Goal: Task Accomplishment & Management: Manage account settings

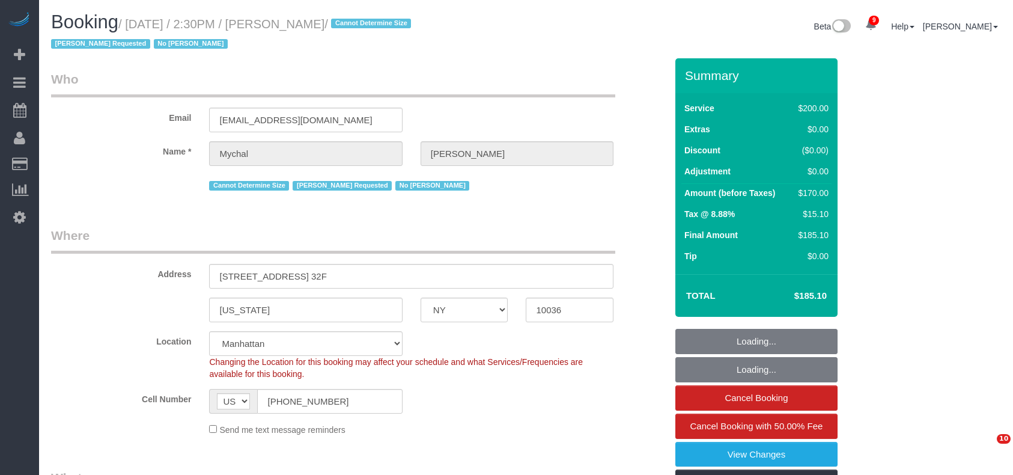
select select "NY"
select select "150"
select select "number:89"
select select "number:90"
select select "number:15"
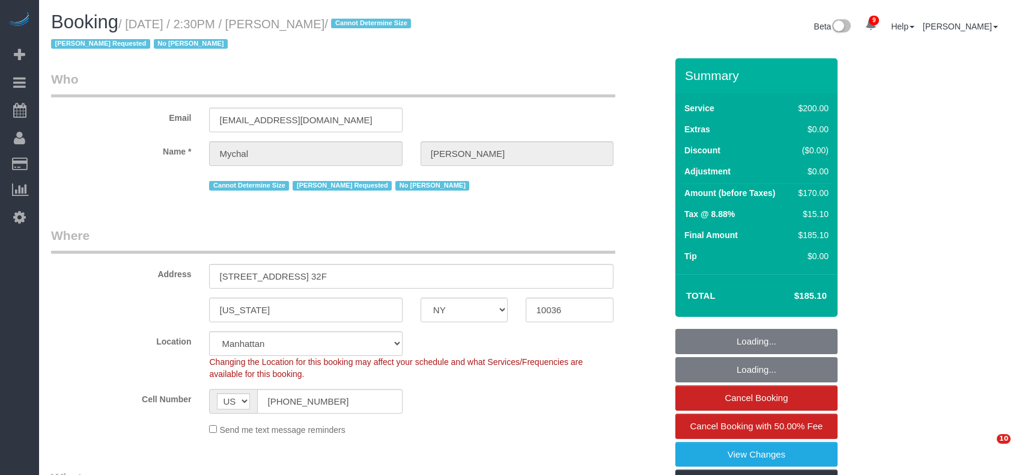
select select "number:6"
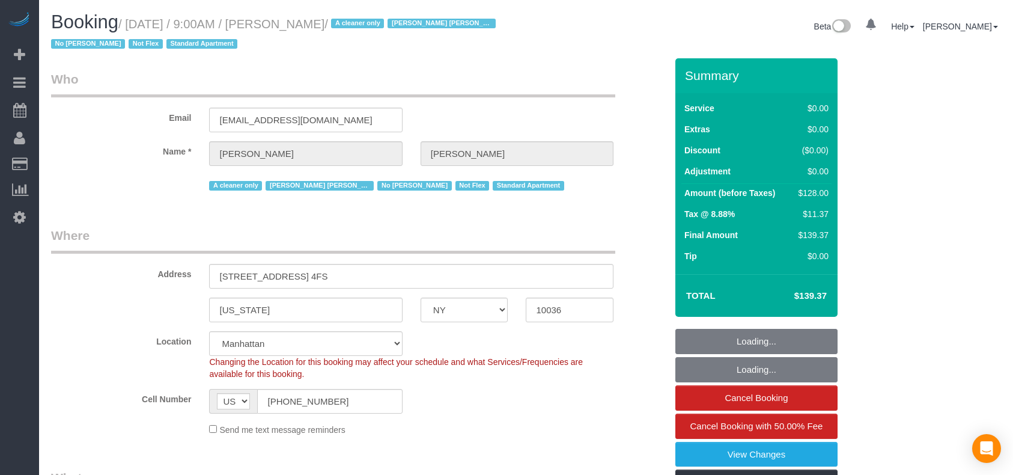
select select "NY"
select select "1"
select select "number:89"
select select "number:90"
select select "number:15"
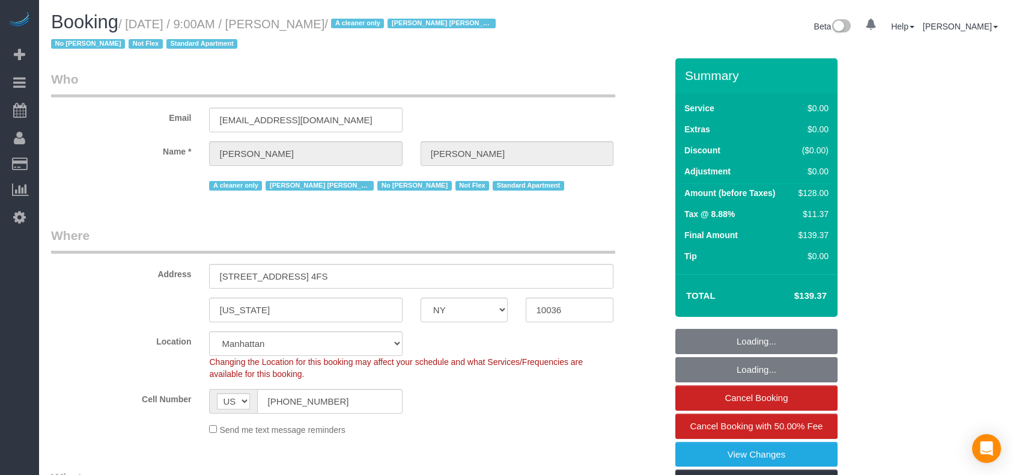
select select "number:5"
select select "object:1442"
select select "string:stripe-pm_1R7mJP4VGloSiKo7905nBUOT"
select select "spot1"
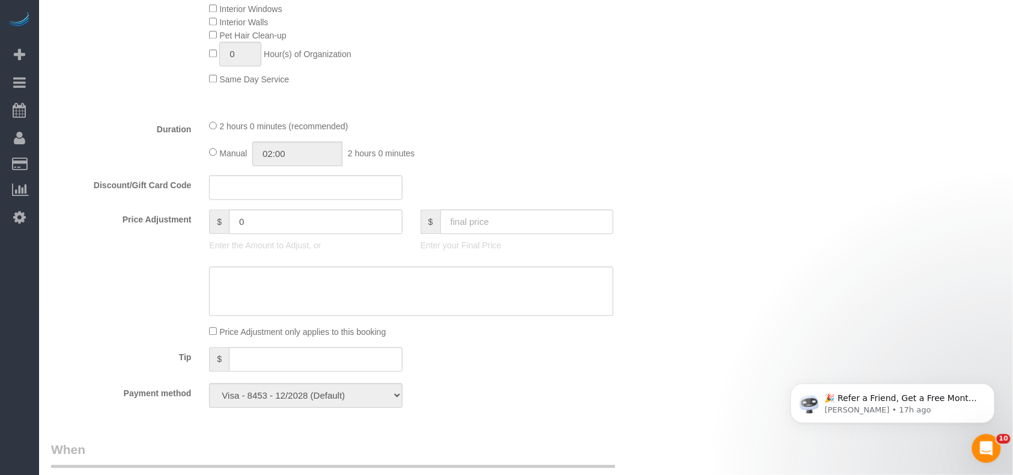
scroll to position [641, 0]
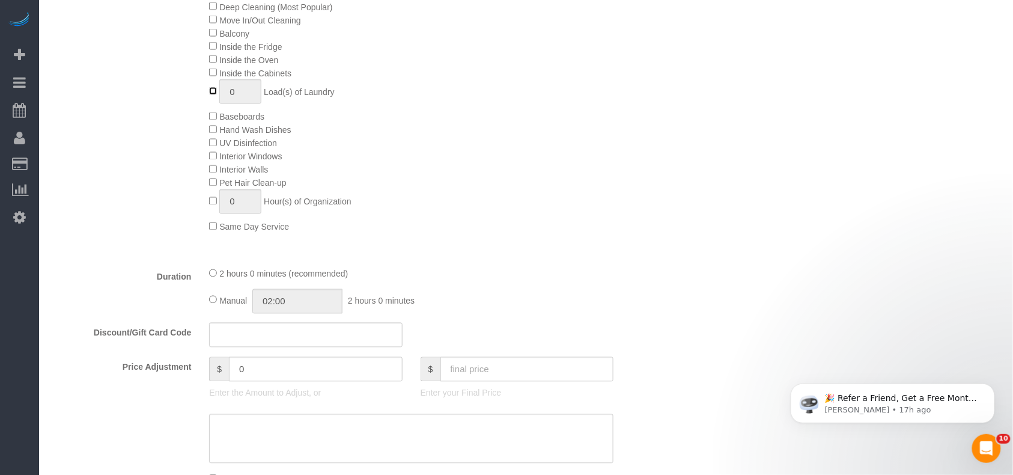
type input "1"
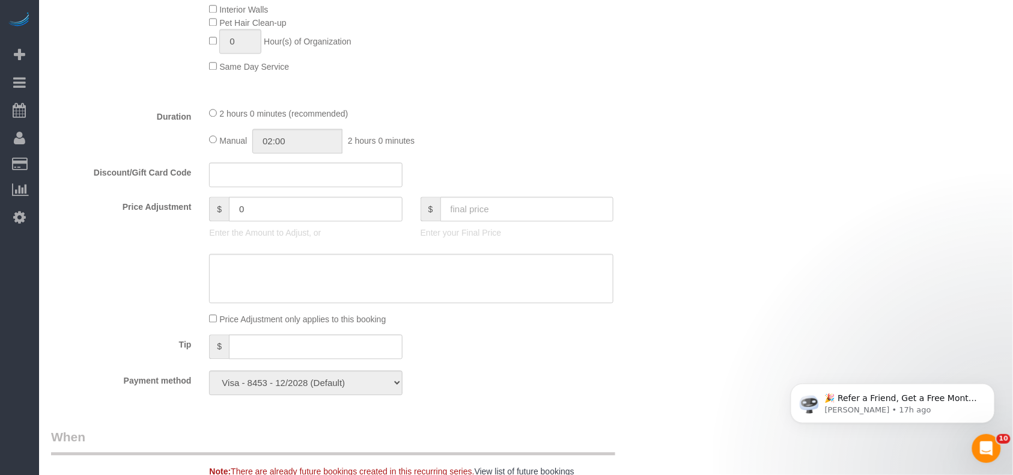
scroll to position [561, 0]
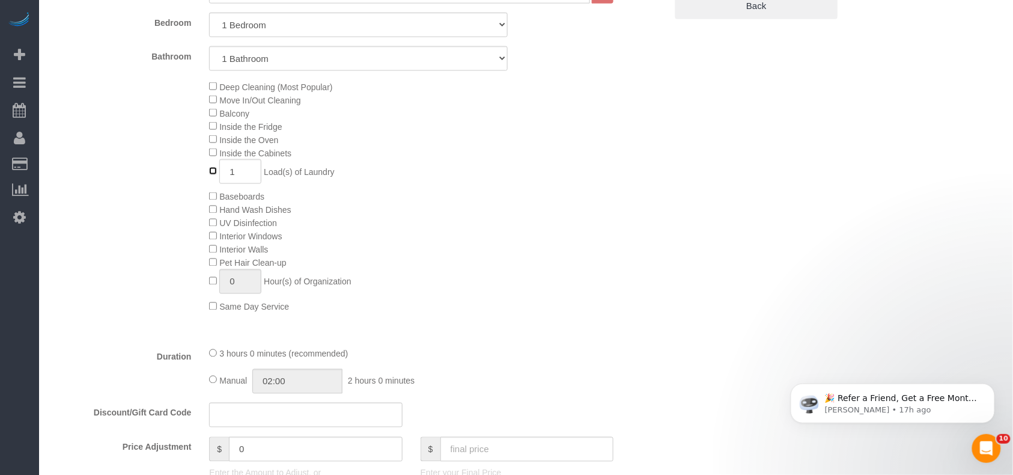
select select "spot45"
type input "0"
select select "spot89"
type input "1"
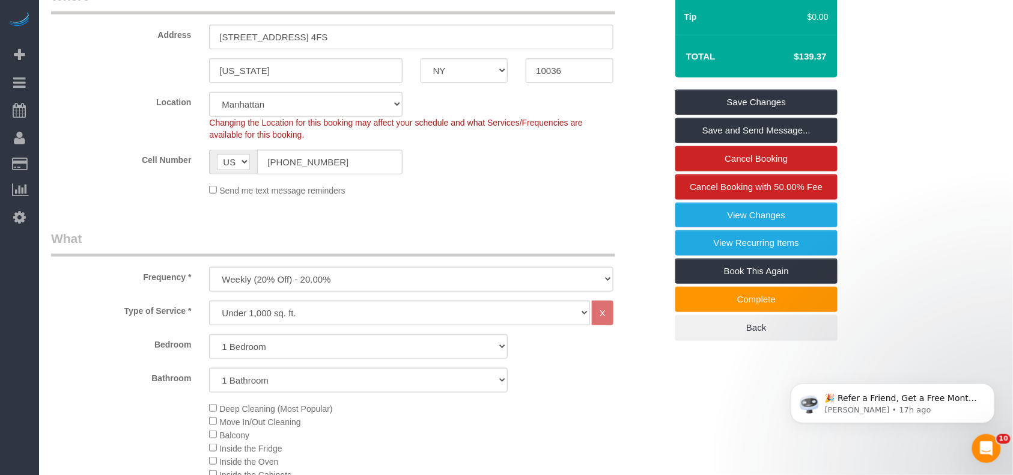
scroll to position [0, 0]
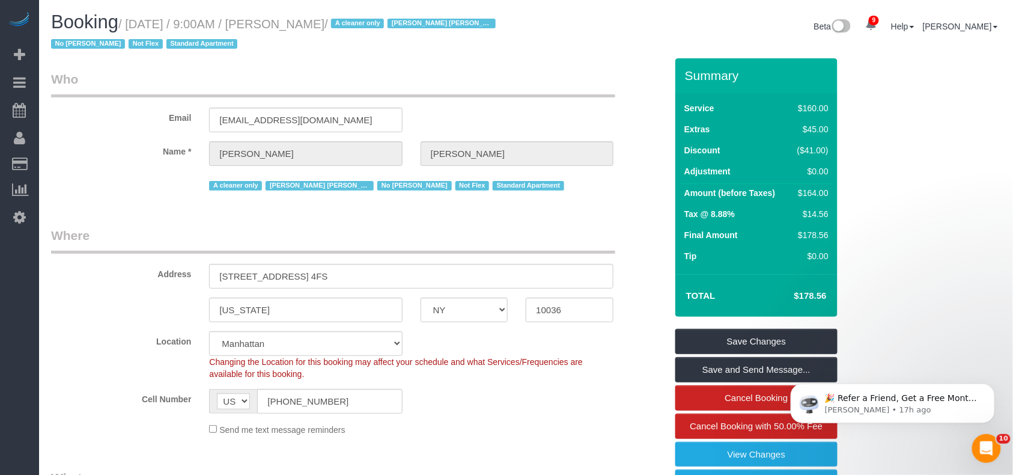
select select "spot133"
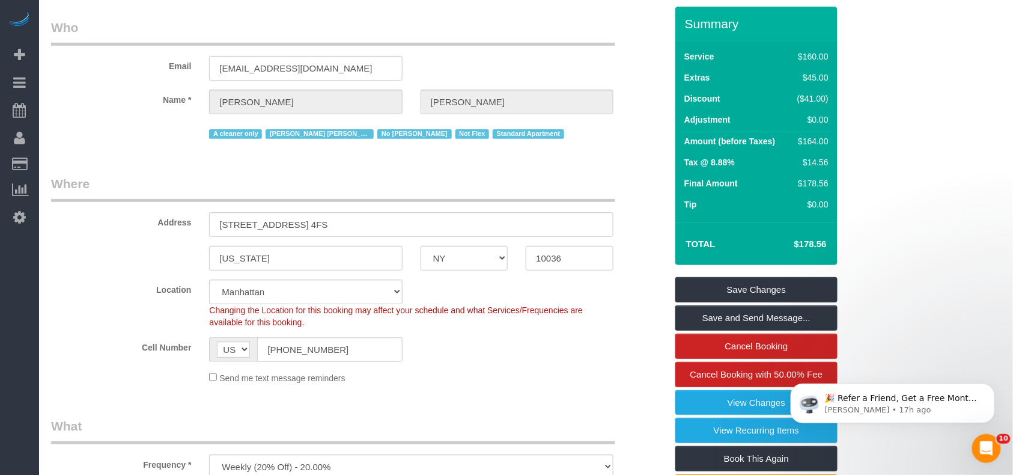
scroll to position [80, 0]
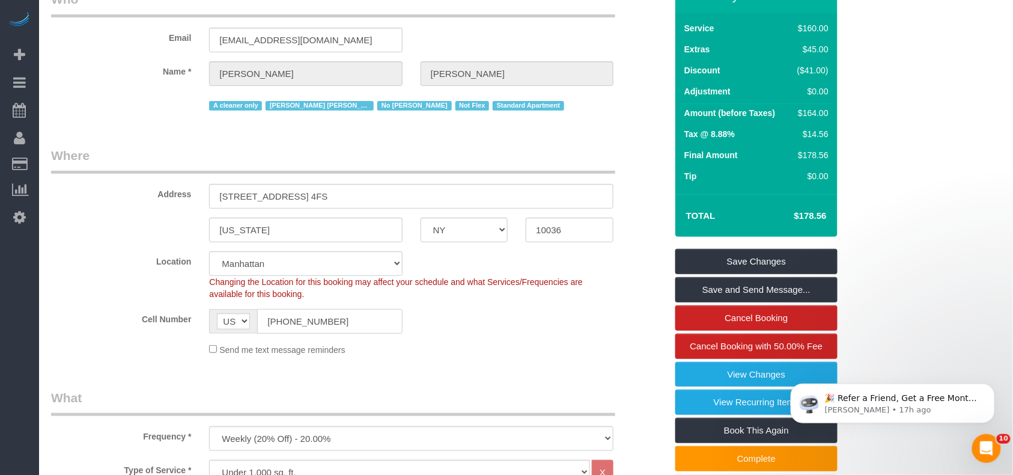
click at [306, 321] on input "[PHONE_NUMBER]" at bounding box center [329, 321] width 145 height 25
click at [306, 318] on input "[PHONE_NUMBER]" at bounding box center [329, 321] width 145 height 25
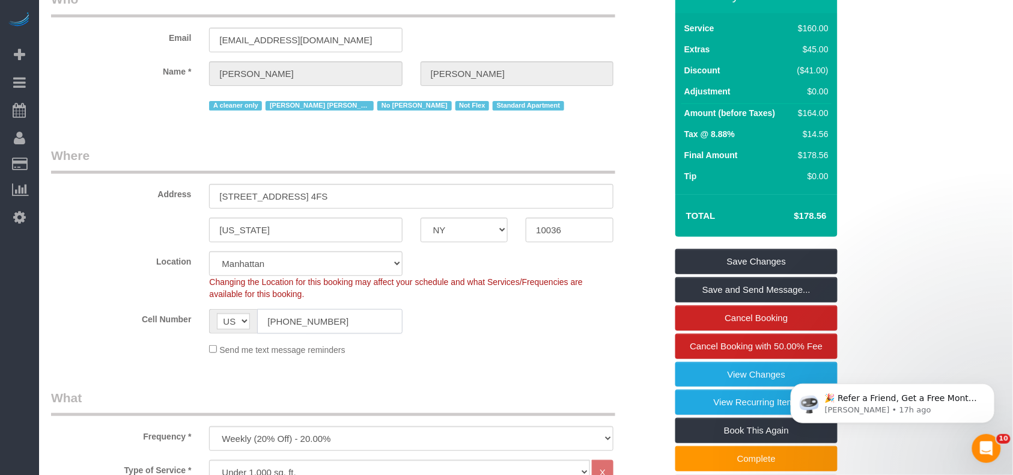
click at [306, 318] on input "[PHONE_NUMBER]" at bounding box center [329, 321] width 145 height 25
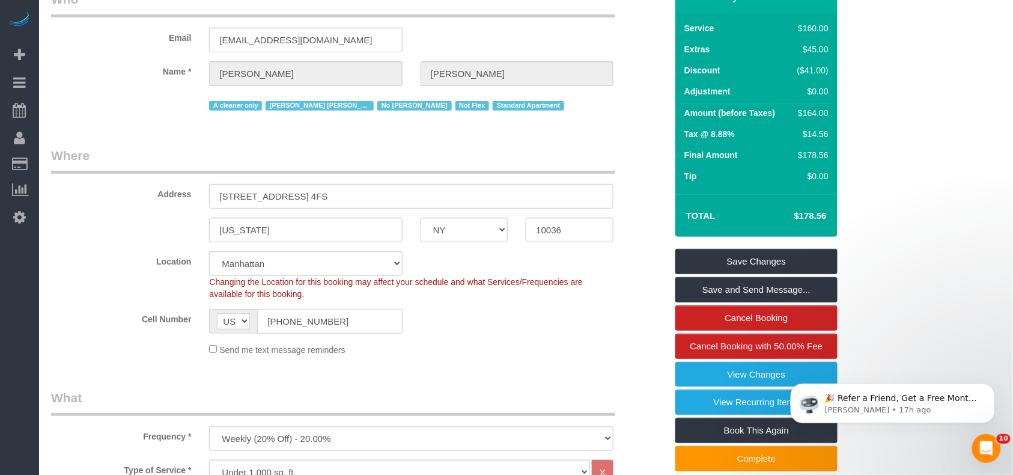
click at [306, 318] on input "[PHONE_NUMBER]" at bounding box center [329, 321] width 145 height 25
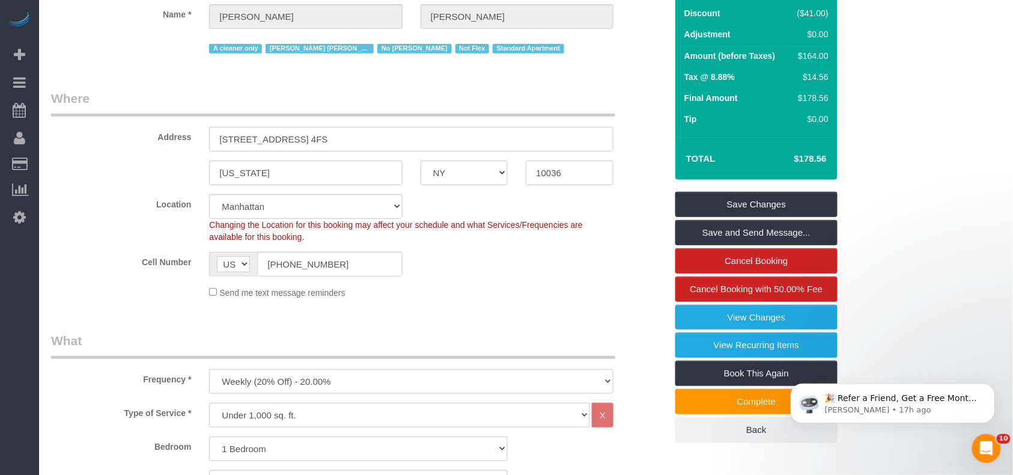
scroll to position [0, 0]
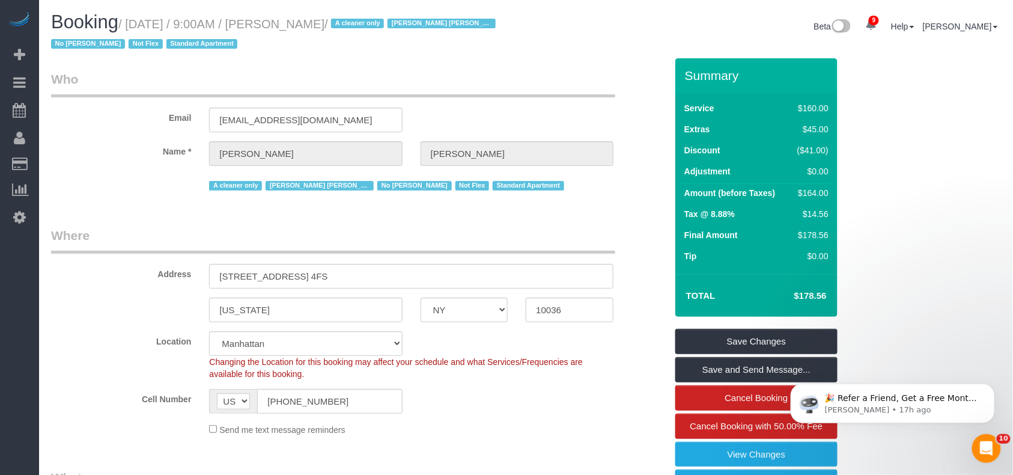
drag, startPoint x: 359, startPoint y: 20, endPoint x: 131, endPoint y: 20, distance: 227.7
click at [131, 20] on small "/ August 15, 2025 / 9:00AM / Mike Kowalski / A cleaner only Elba Lobo Varela Re…" at bounding box center [275, 34] width 448 height 34
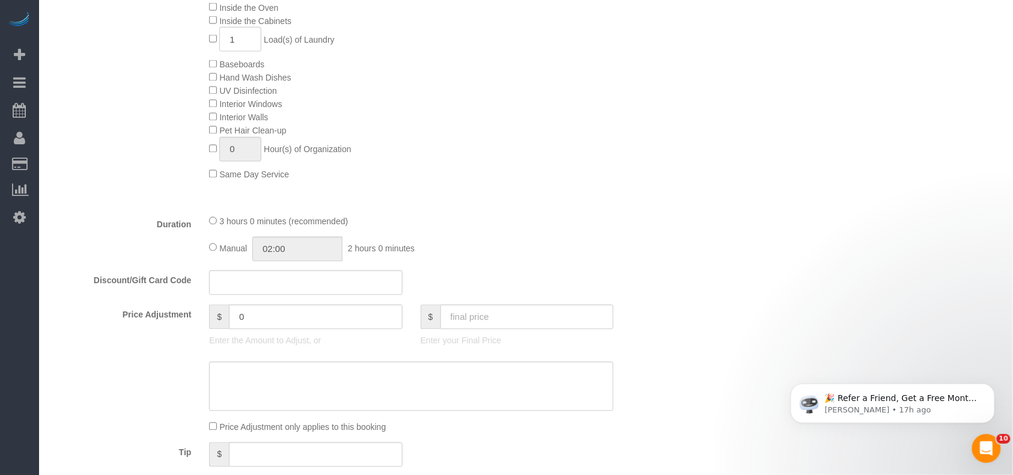
scroll to position [721, 0]
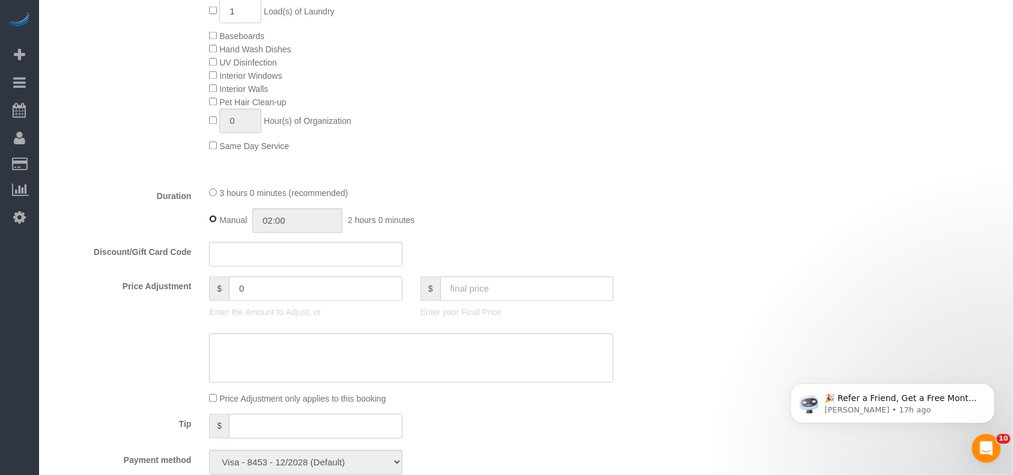
type input "03:00"
click at [212, 198] on div "3 hours 0 minutes (recommended)" at bounding box center [411, 192] width 404 height 13
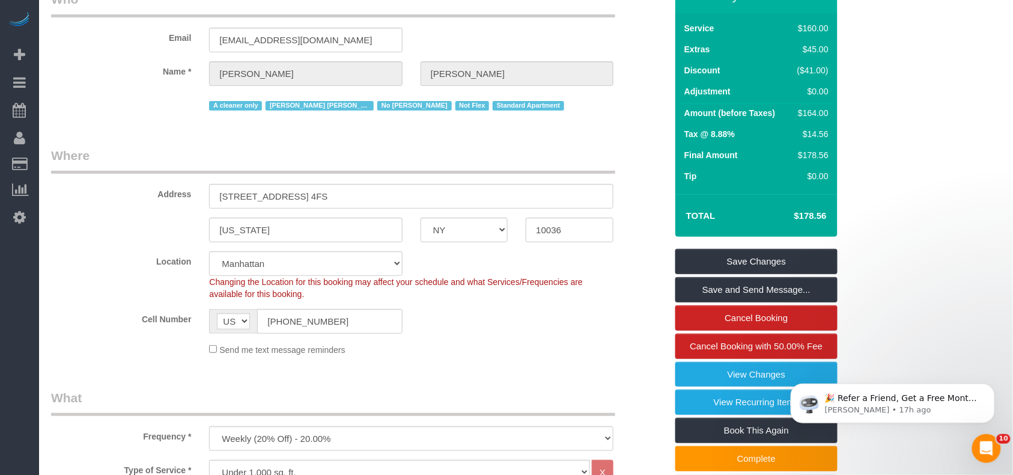
scroll to position [0, 0]
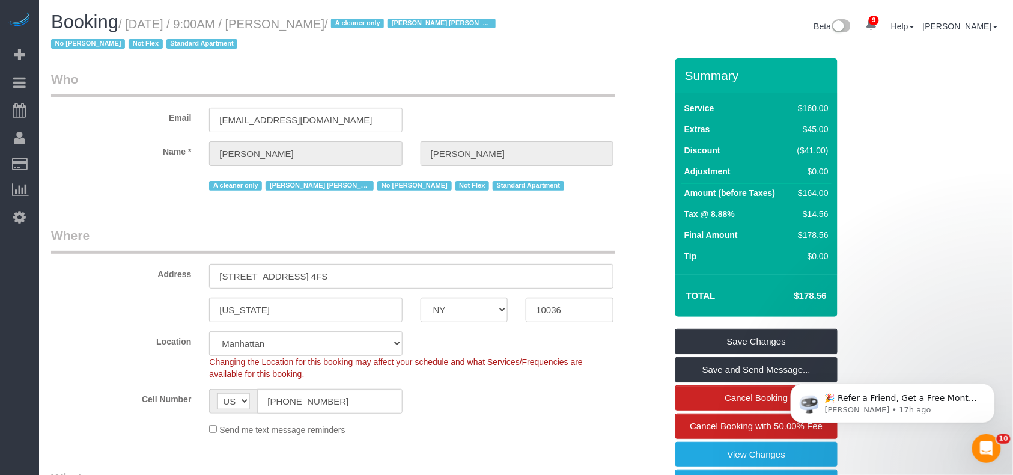
drag, startPoint x: 357, startPoint y: 23, endPoint x: 278, endPoint y: 25, distance: 79.4
click at [278, 25] on small "/ August 15, 2025 / 9:00AM / Mike Kowalski / A cleaner only Elba Lobo Varela Re…" at bounding box center [275, 34] width 448 height 34
copy small "[PERSON_NAME]"
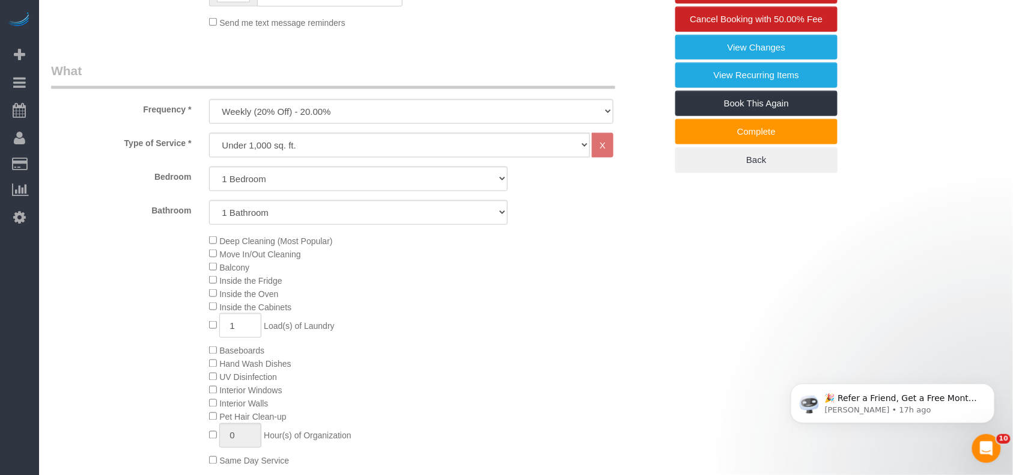
scroll to position [400, 0]
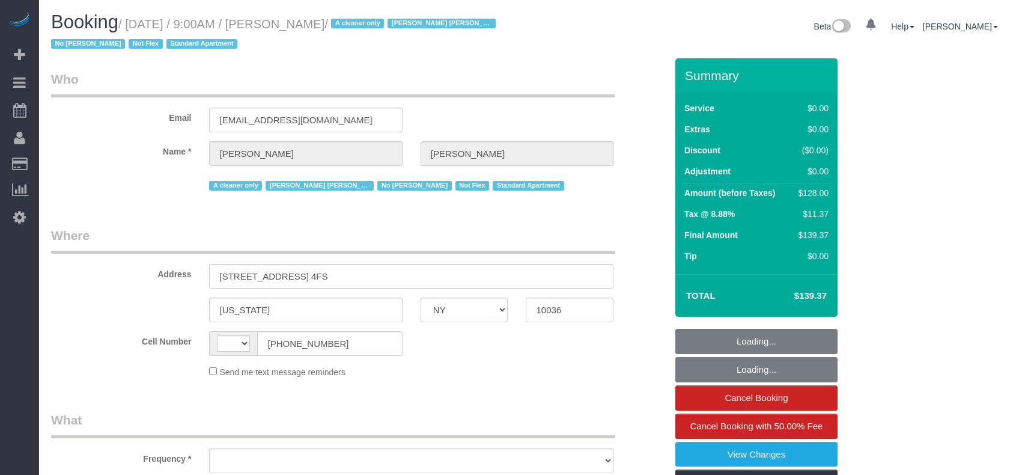
select select "NY"
select select "number:89"
select select "number:90"
select select "number:15"
select select "number:5"
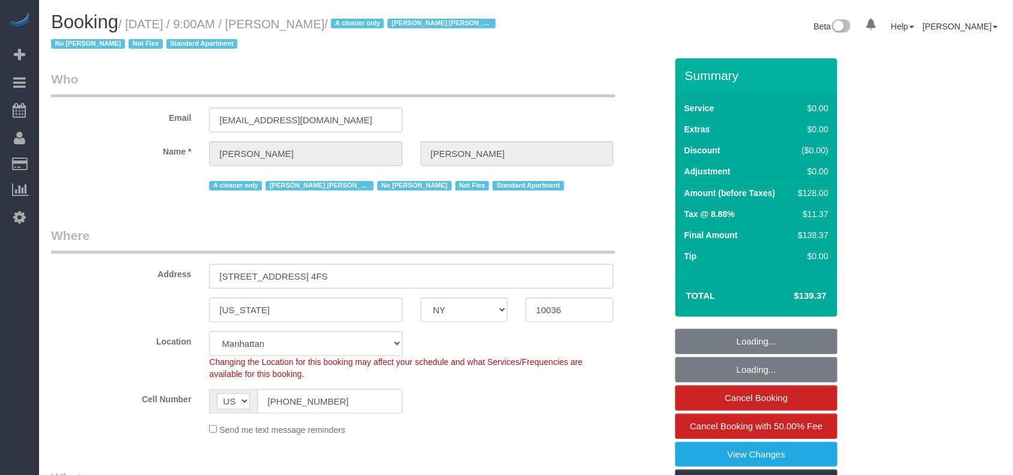
select select "string:[GEOGRAPHIC_DATA]"
select select "string:stripe-pm_1R7mJP4VGloSiKo7905nBUOT"
select select "object:1442"
select select "spot1"
select select "1"
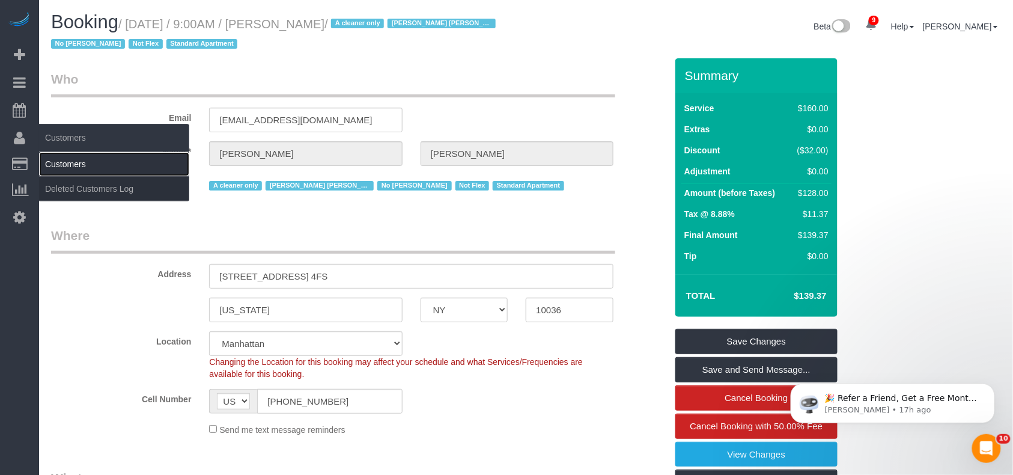
click at [63, 163] on link "Customers" at bounding box center [114, 164] width 150 height 24
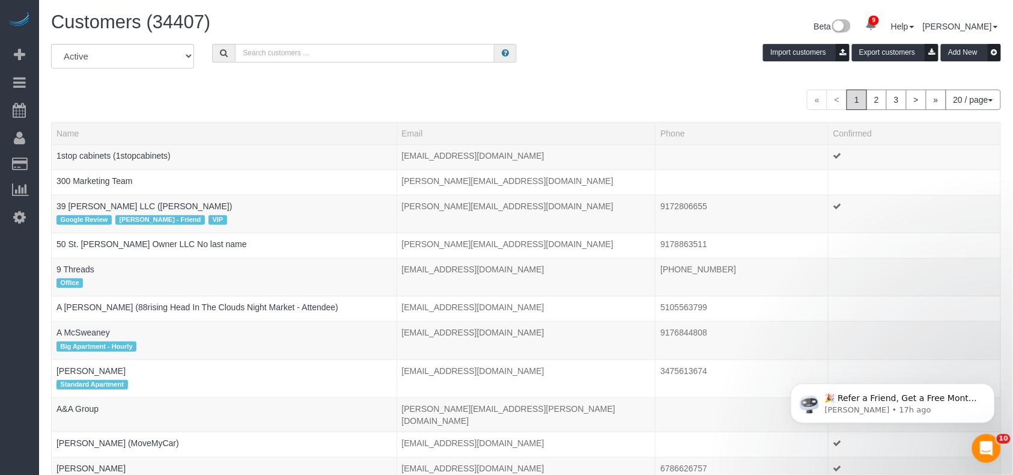
click at [277, 53] on input "text" at bounding box center [365, 53] width 260 height 19
paste input "[PERSON_NAME]"
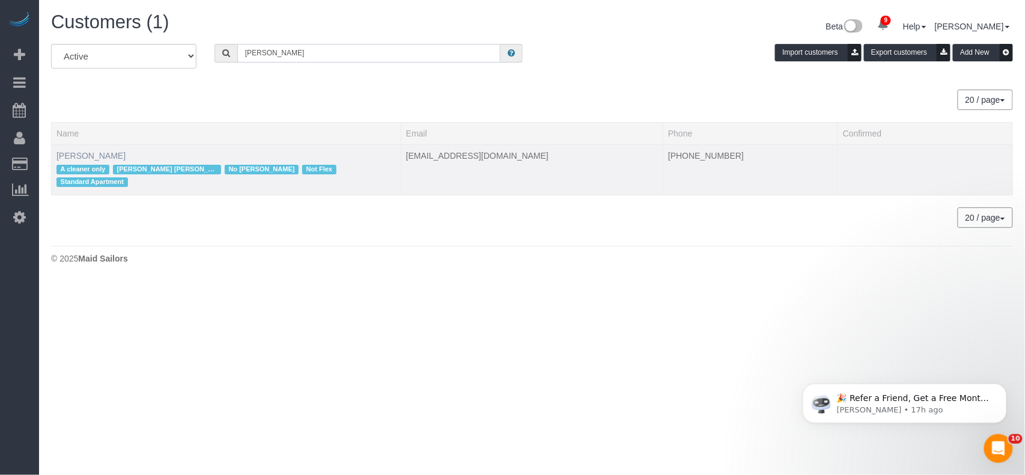
type input "[PERSON_NAME]"
click at [94, 151] on link "[PERSON_NAME]" at bounding box center [90, 156] width 69 height 10
